Goal: Task Accomplishment & Management: Complete application form

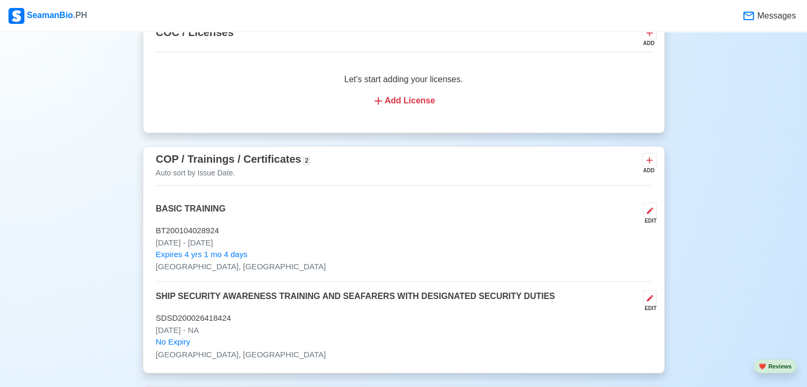
scroll to position [1645, 0]
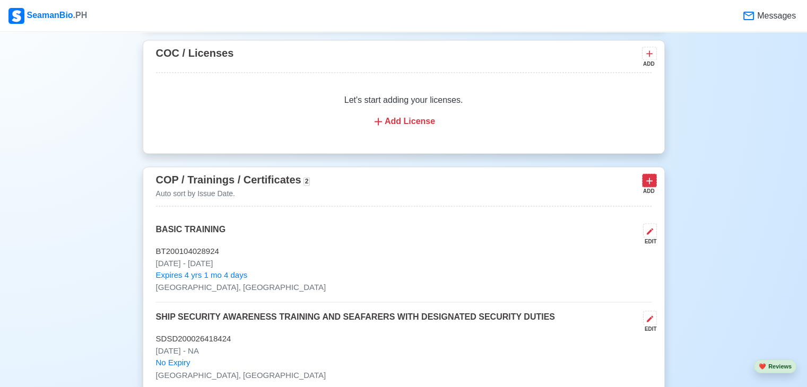
click at [648, 178] on icon at bounding box center [649, 181] width 11 height 11
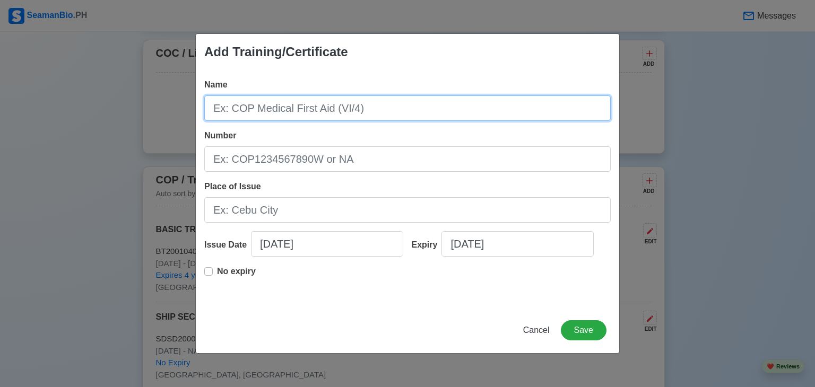
click at [327, 110] on input "Name" at bounding box center [407, 107] width 406 height 25
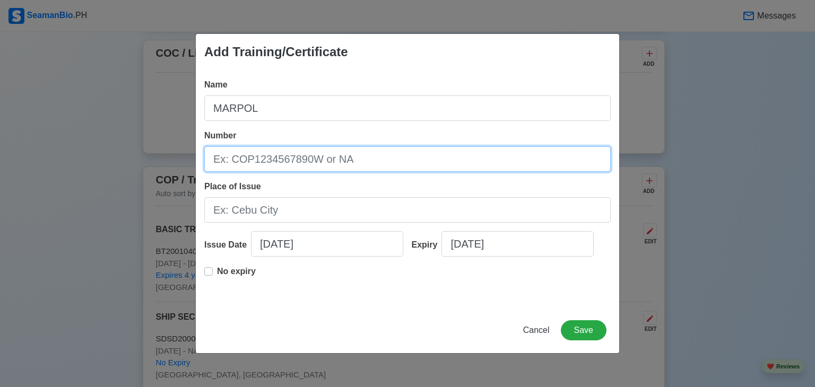
click at [299, 164] on input "Number" at bounding box center [407, 158] width 406 height 25
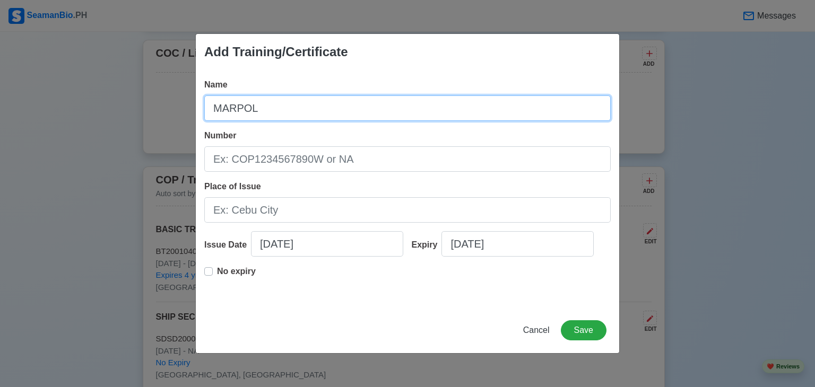
drag, startPoint x: 244, startPoint y: 110, endPoint x: 198, endPoint y: 115, distance: 46.4
click at [198, 115] on div "Name MARPOL Number Place of Issue Issue Date [DATE] Expiry [DATE] No expiry" at bounding box center [407, 189] width 423 height 238
paste input "- Consolidated MARPOL Annex I-IV"
click at [238, 109] on input "- Consolidated MARPOL Annex I-IV" at bounding box center [407, 107] width 406 height 25
type input "Consolidated MARPOL Annex I-IV"
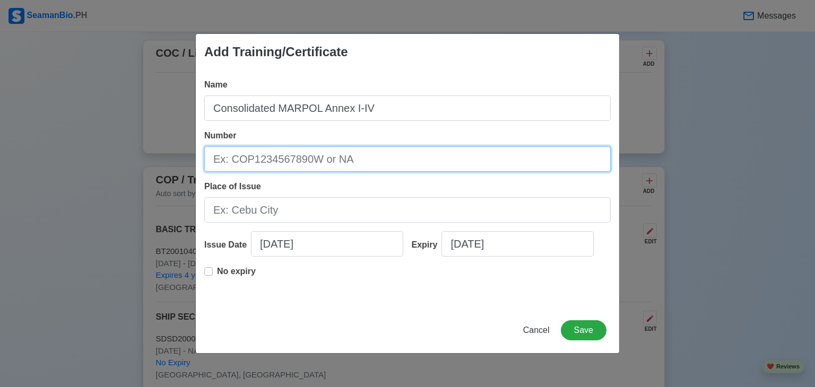
click at [240, 160] on input "Number" at bounding box center [407, 158] width 406 height 25
paste input "MPI-VI-25-0286039"
type input "MPI-VI-25-0286039"
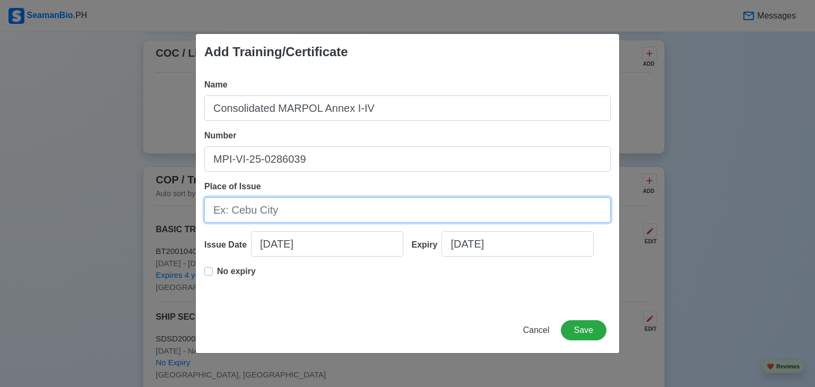
click at [299, 215] on input "Place of Issue" at bounding box center [407, 209] width 406 height 25
type input "[GEOGRAPHIC_DATA], [GEOGRAPHIC_DATA]"
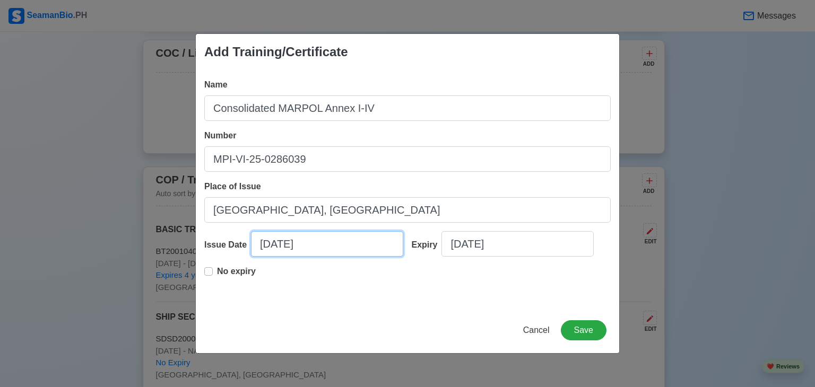
click at [263, 245] on input "[DATE]" at bounding box center [327, 243] width 152 height 25
select select "****"
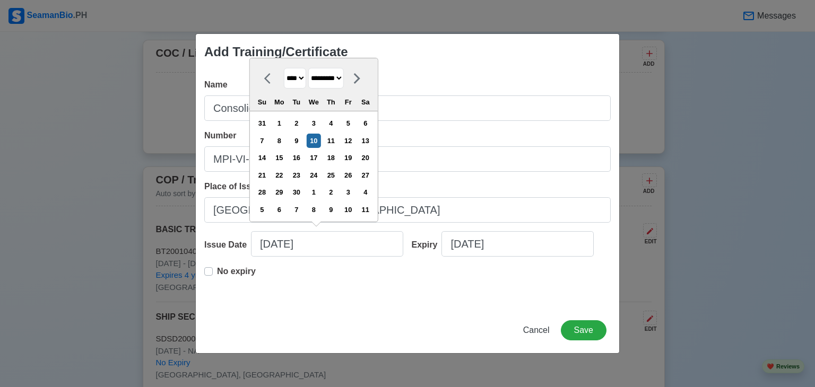
click at [266, 80] on icon at bounding box center [267, 78] width 6 height 11
select select "******"
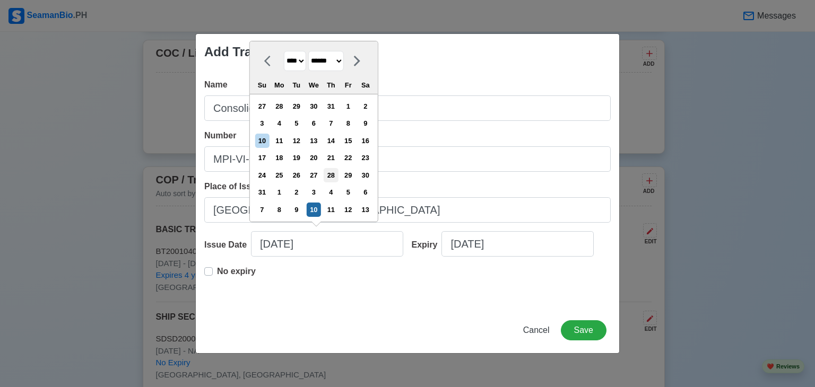
click at [336, 179] on div "28" at bounding box center [331, 175] width 14 height 14
type input "[DATE]"
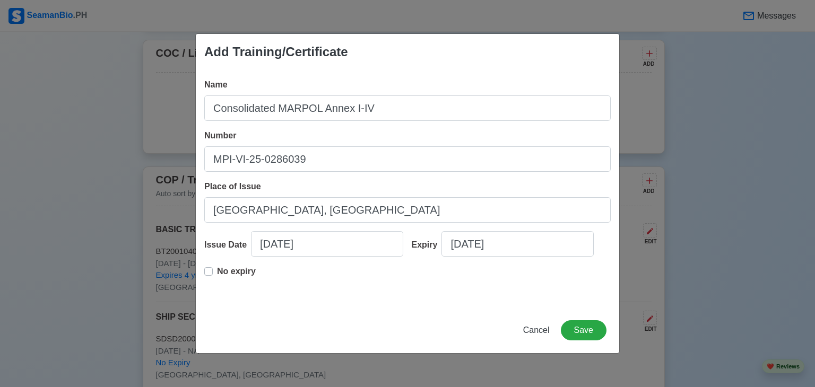
click at [217, 272] on label "No expiry" at bounding box center [236, 275] width 39 height 21
type input "[DATE]"
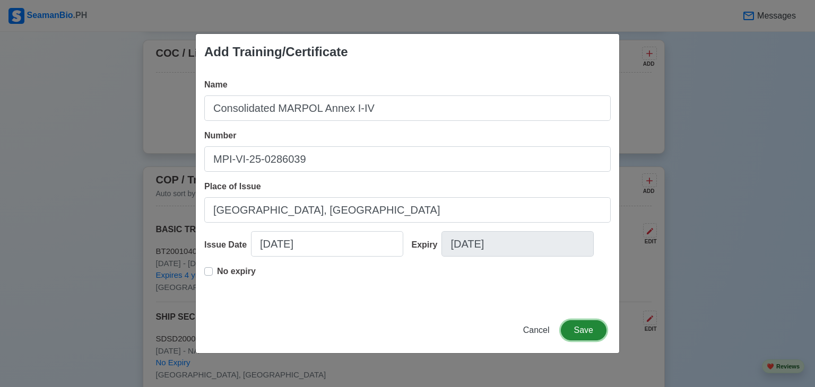
click at [580, 330] on button "Save" at bounding box center [584, 330] width 46 height 20
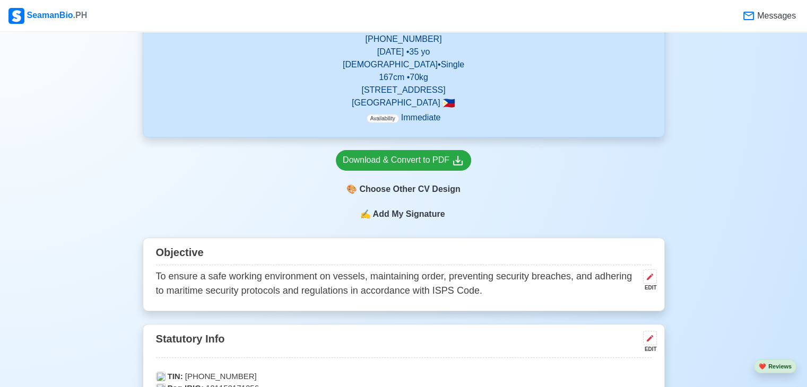
scroll to position [318, 0]
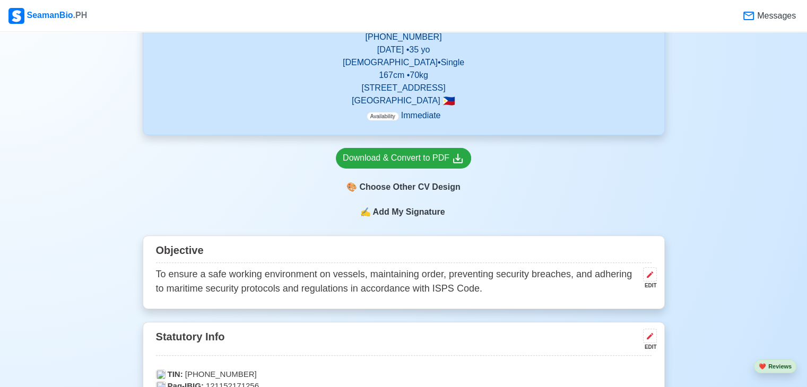
click at [421, 213] on span "Add My Signature" at bounding box center [408, 212] width 76 height 13
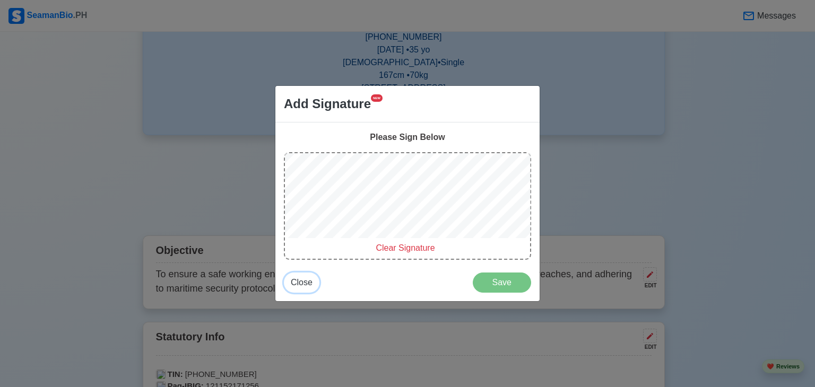
click at [308, 283] on span "Close" at bounding box center [302, 282] width 22 height 9
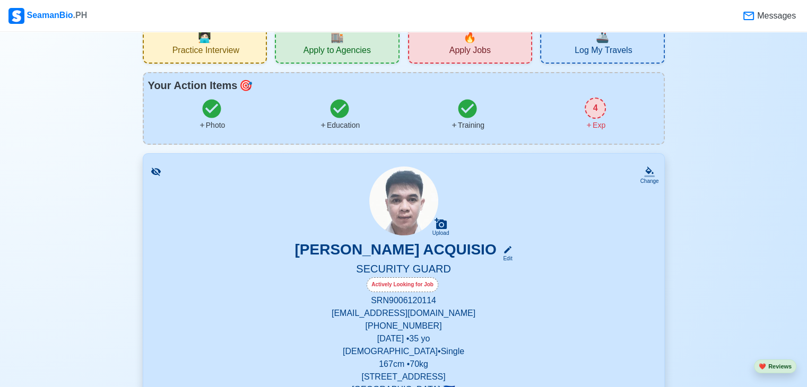
scroll to position [0, 0]
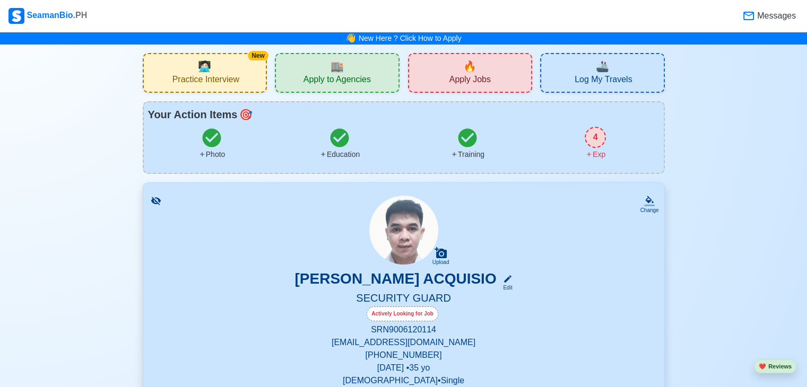
click at [473, 74] on span "Apply Jobs" at bounding box center [469, 80] width 41 height 13
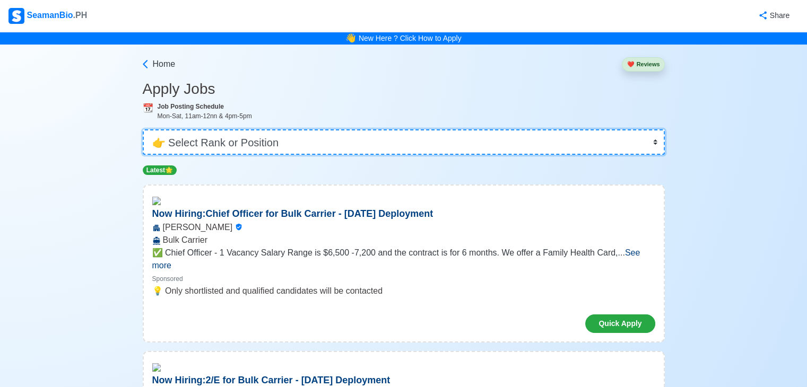
click at [246, 146] on select "👉 Select Rank or Position Master Chief Officer 2nd Officer 3rd Officer Junior O…" at bounding box center [404, 141] width 522 height 25
click at [652, 138] on select "👉 Select Rank or Position Master Chief Officer 2nd Officer 3rd Officer Junior O…" at bounding box center [404, 141] width 522 height 25
select select "Others"
click at [144, 129] on select "👉 Select Rank or Position Master Chief Officer 2nd Officer 3rd Officer Junior O…" at bounding box center [404, 141] width 522 height 25
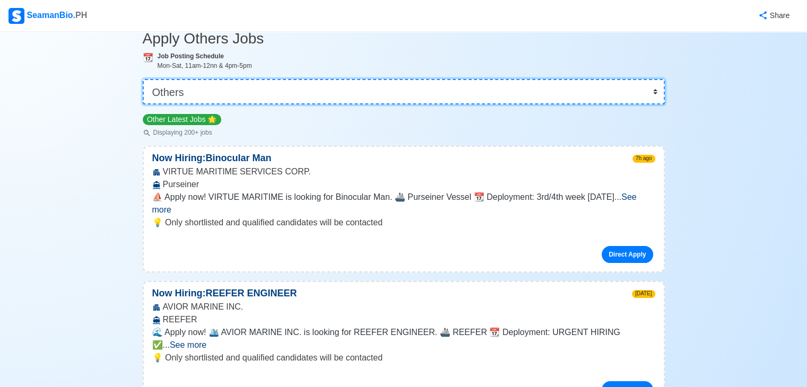
scroll to position [53, 0]
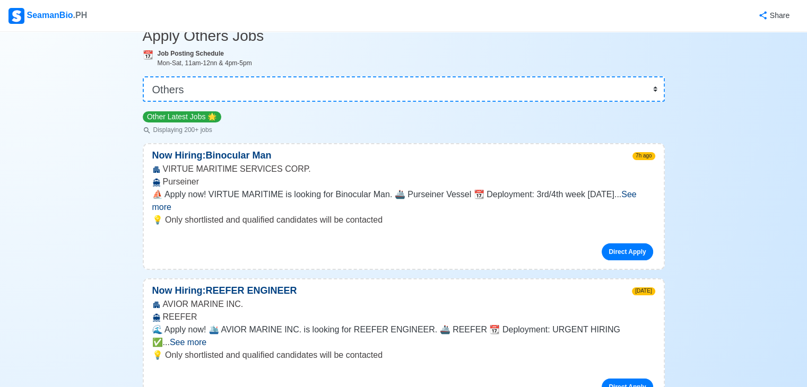
click at [624, 196] on span "See more" at bounding box center [394, 201] width 484 height 22
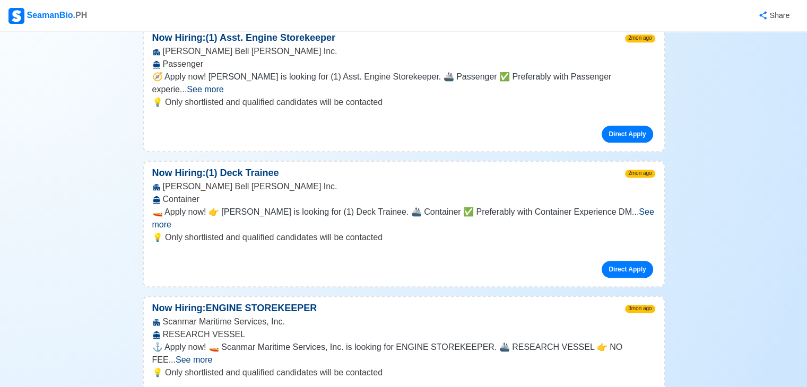
scroll to position [4775, 0]
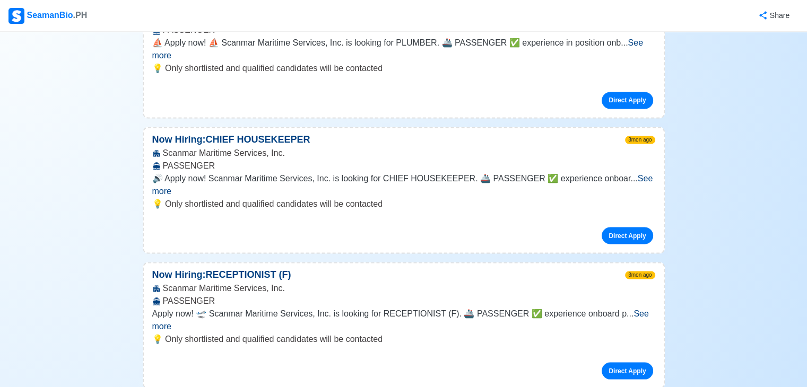
scroll to position [5942, 0]
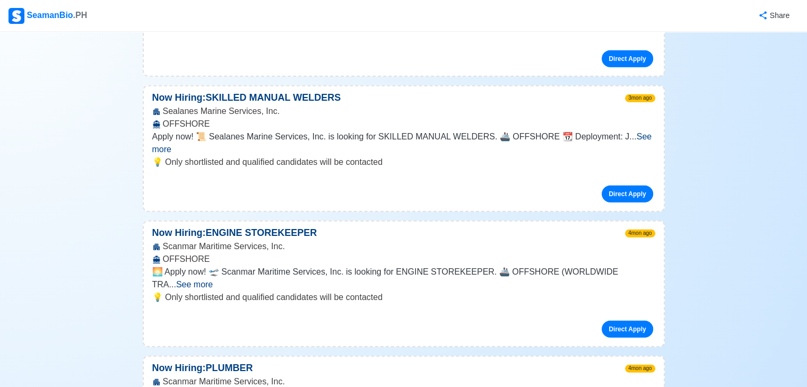
scroll to position [6738, 0]
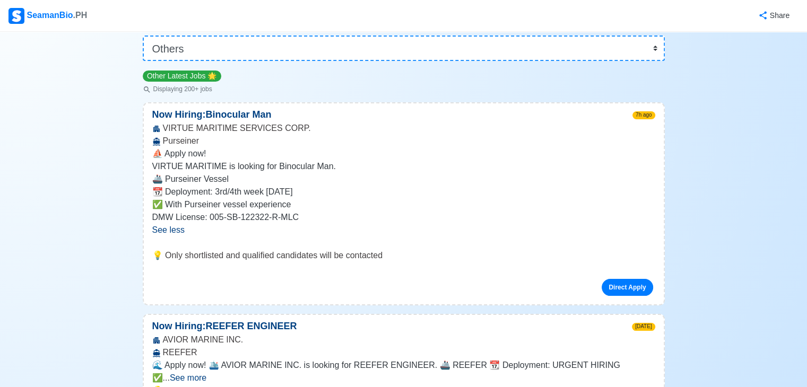
scroll to position [0, 0]
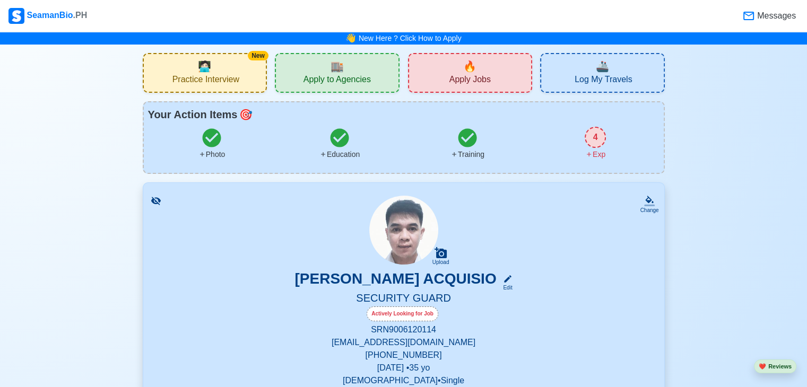
click at [333, 70] on span "🏬" at bounding box center [337, 66] width 13 height 16
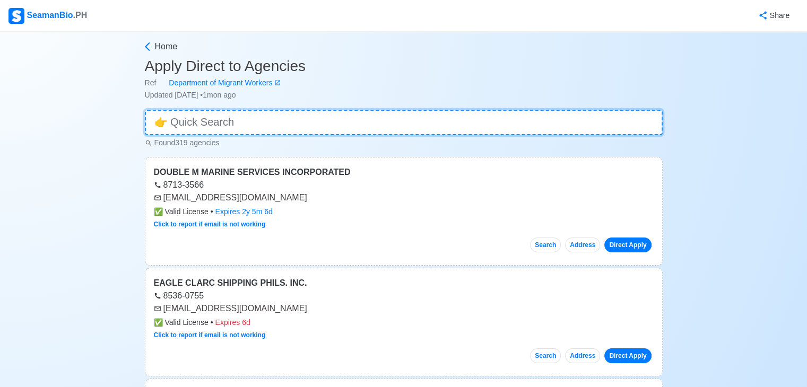
click at [327, 125] on input at bounding box center [404, 122] width 518 height 25
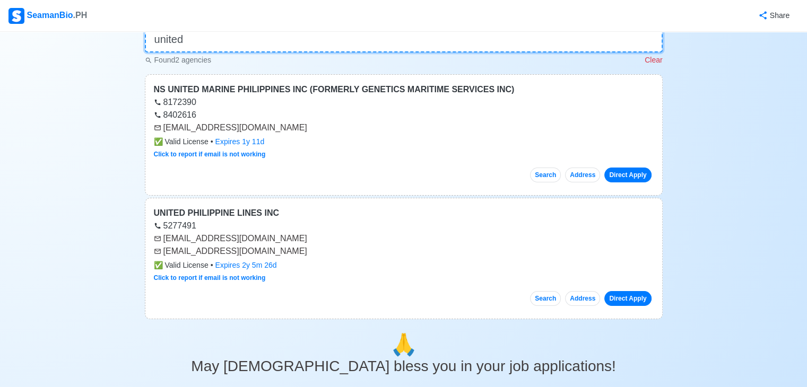
scroll to position [106, 0]
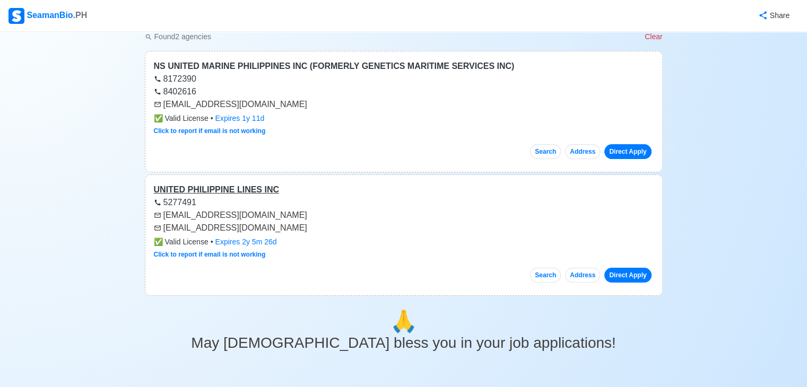
click at [255, 189] on div "UNITED PHILIPPINE LINES INC" at bounding box center [404, 190] width 500 height 13
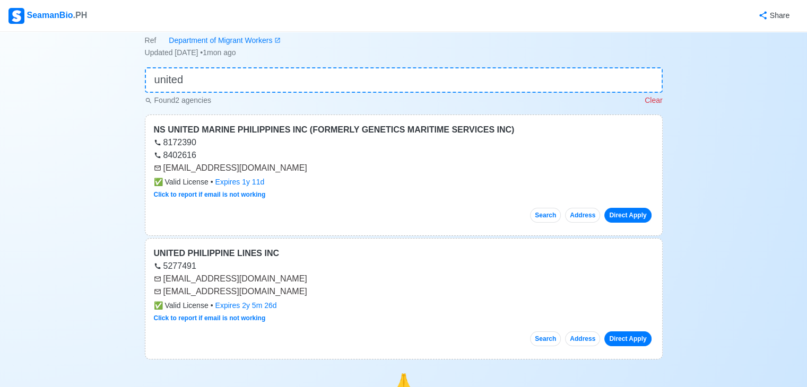
scroll to position [0, 0]
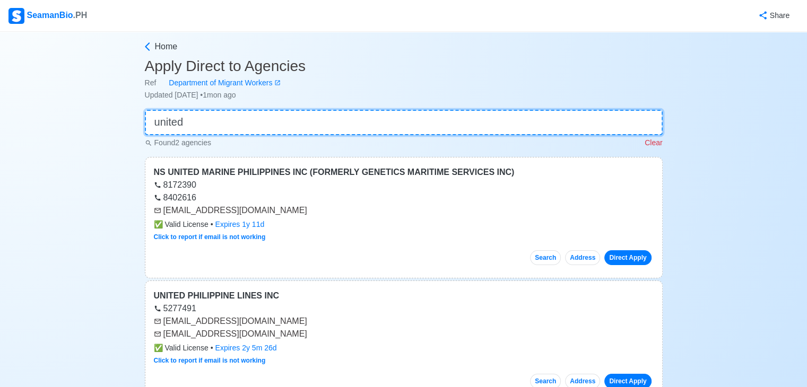
click at [225, 128] on input "united" at bounding box center [404, 122] width 518 height 25
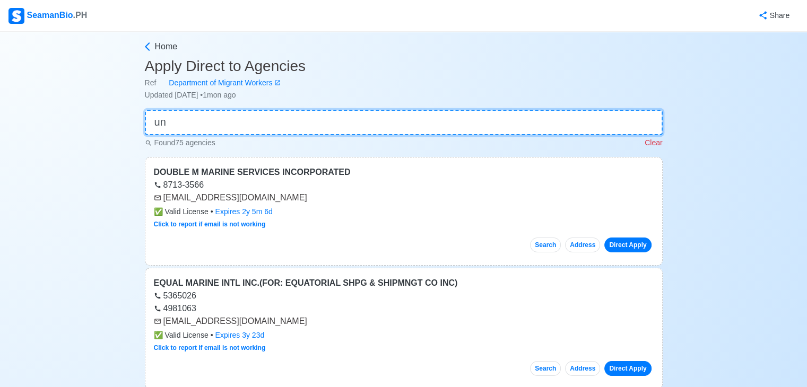
type input "u"
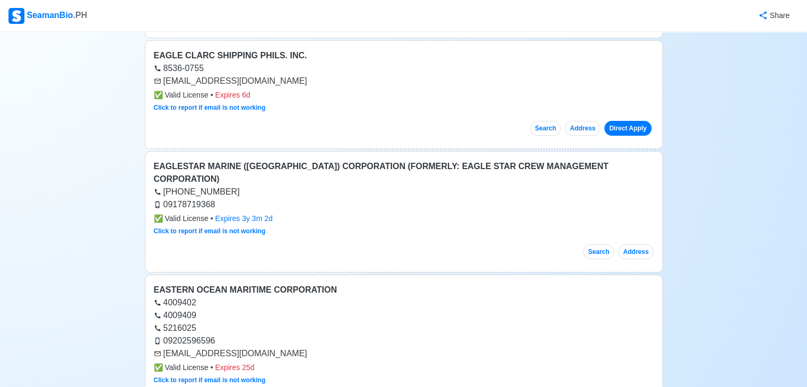
scroll to position [159, 0]
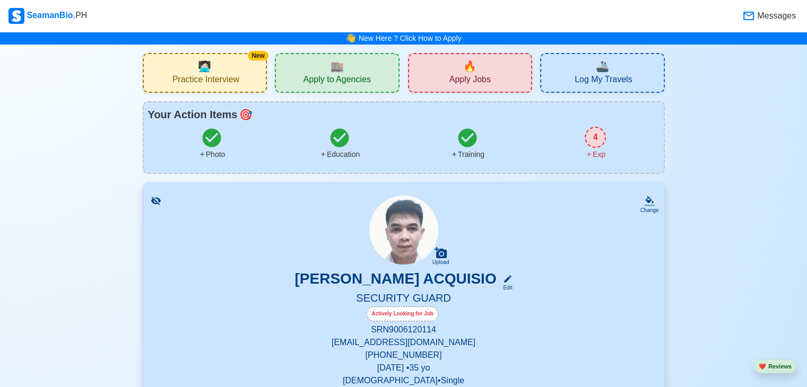
click at [429, 71] on div "🔥 Apply Jobs" at bounding box center [470, 73] width 125 height 40
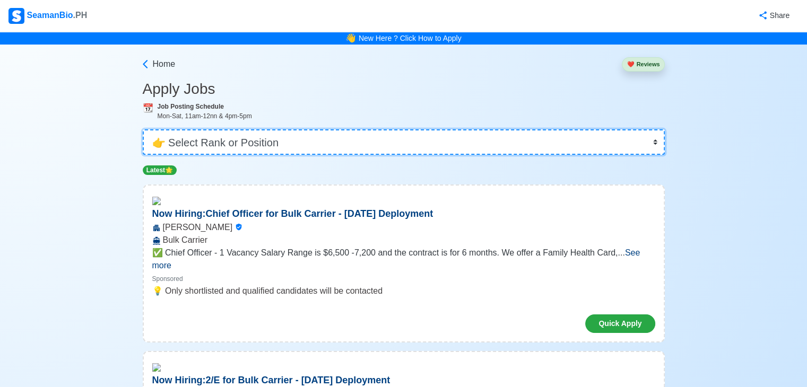
click at [357, 144] on select "👉 Select Rank or Position Master Chief Officer 2nd Officer 3rd Officer Junior O…" at bounding box center [404, 141] width 522 height 25
select select "Others"
click at [144, 129] on select "👉 Select Rank or Position Master Chief Officer 2nd Officer 3rd Officer Junior O…" at bounding box center [404, 141] width 522 height 25
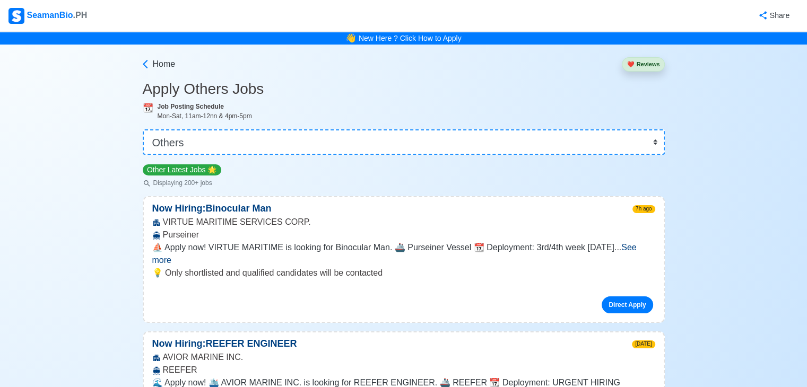
click at [627, 250] on span "See more" at bounding box center [394, 254] width 484 height 22
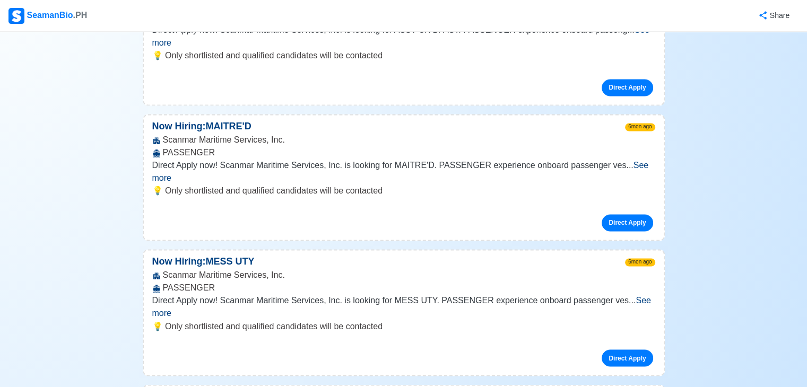
scroll to position [13794, 0]
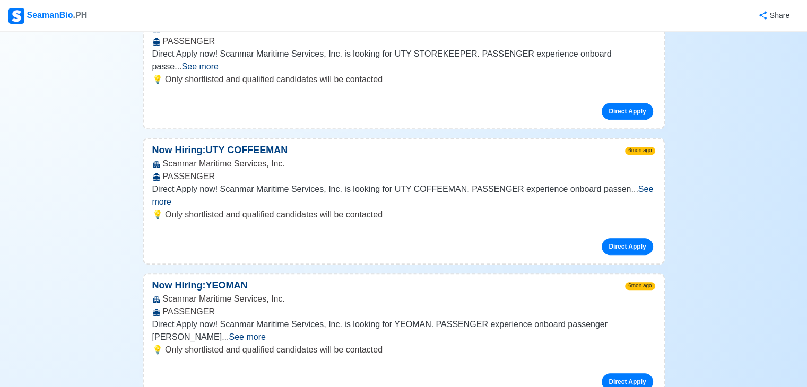
scroll to position [16712, 0]
